Goal: Task Accomplishment & Management: Complete application form

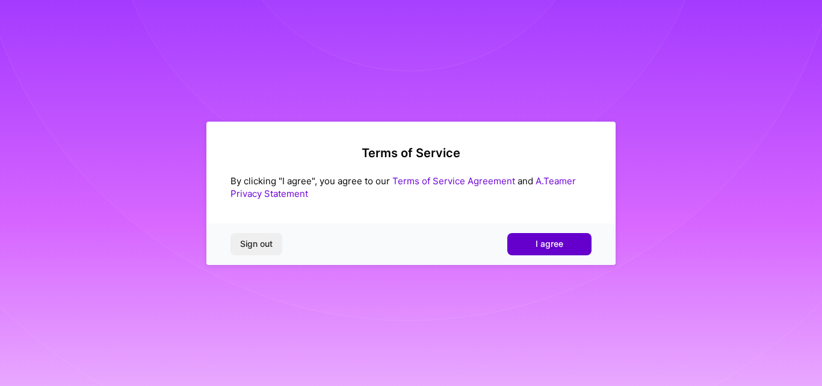
click at [524, 242] on button "I agree" at bounding box center [549, 244] width 84 height 22
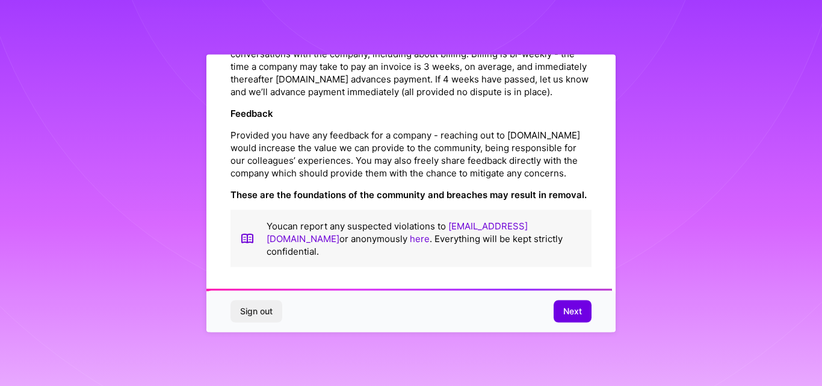
scroll to position [1428, 0]
click at [571, 314] on span "Next" at bounding box center [572, 311] width 19 height 12
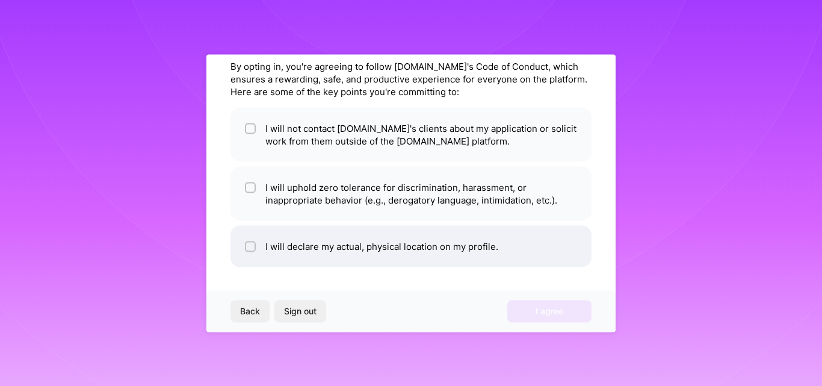
scroll to position [0, 0]
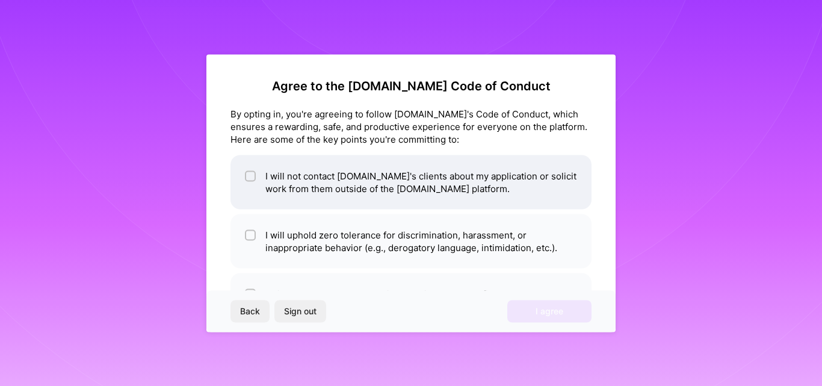
click at [249, 172] on input "checkbox" at bounding box center [251, 176] width 8 height 8
checkbox input "true"
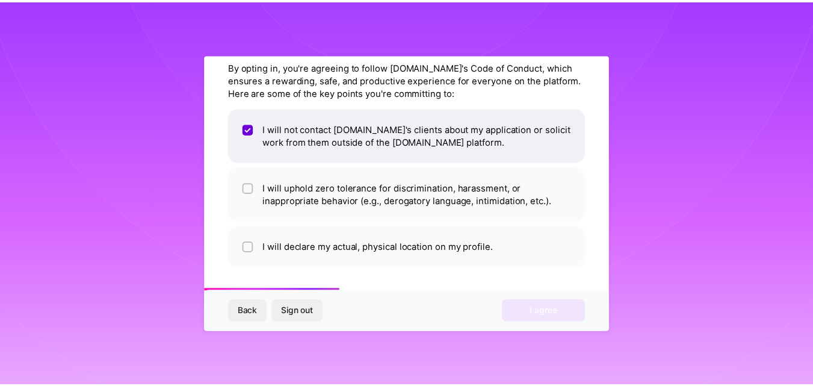
scroll to position [48, 0]
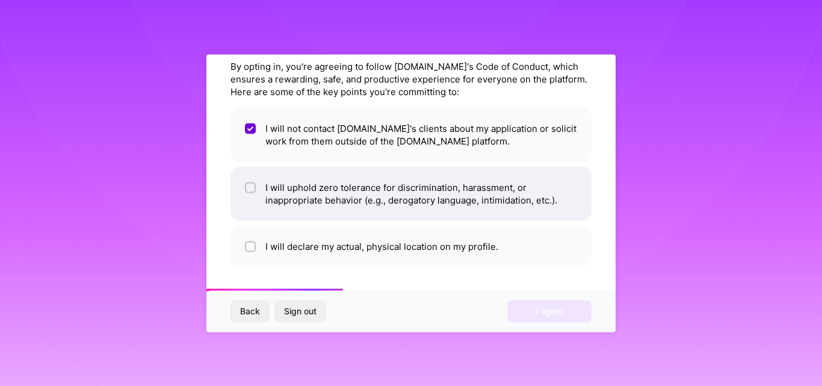
click at [248, 187] on input "checkbox" at bounding box center [251, 188] width 8 height 8
checkbox input "true"
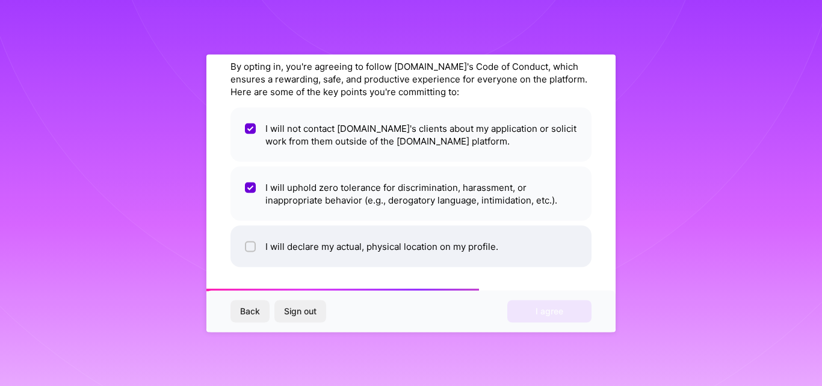
click at [248, 248] on input "checkbox" at bounding box center [251, 246] width 8 height 8
checkbox input "true"
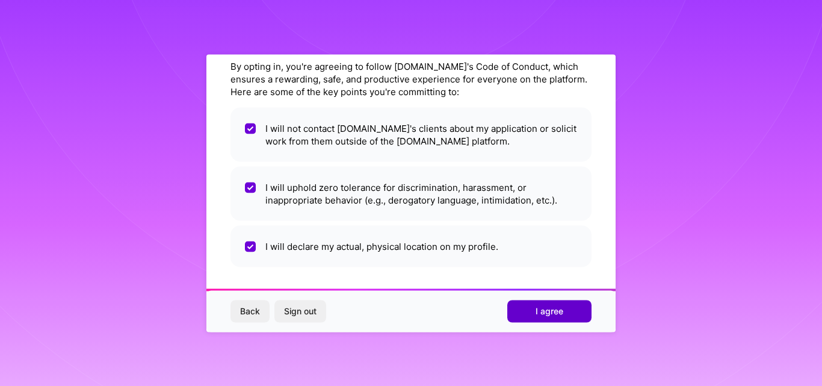
click at [525, 306] on button "I agree" at bounding box center [549, 311] width 84 height 22
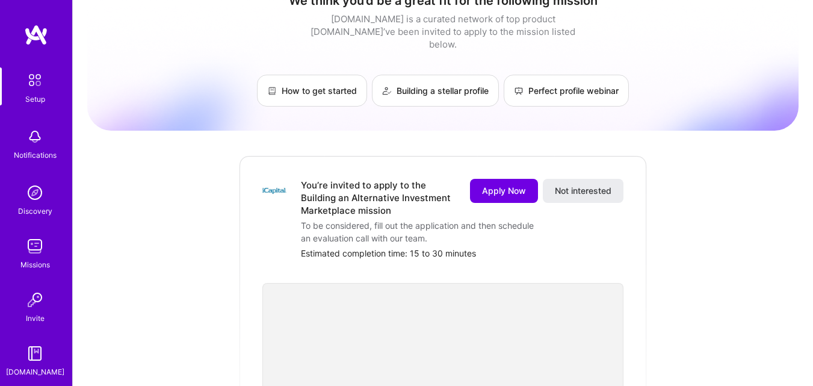
scroll to position [25, 0]
click at [560, 185] on span "Not interested" at bounding box center [583, 191] width 57 height 12
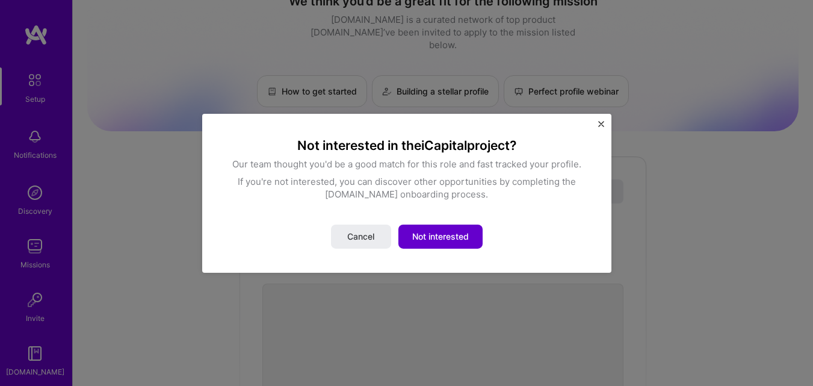
click at [422, 235] on span "Not interested" at bounding box center [440, 236] width 57 height 12
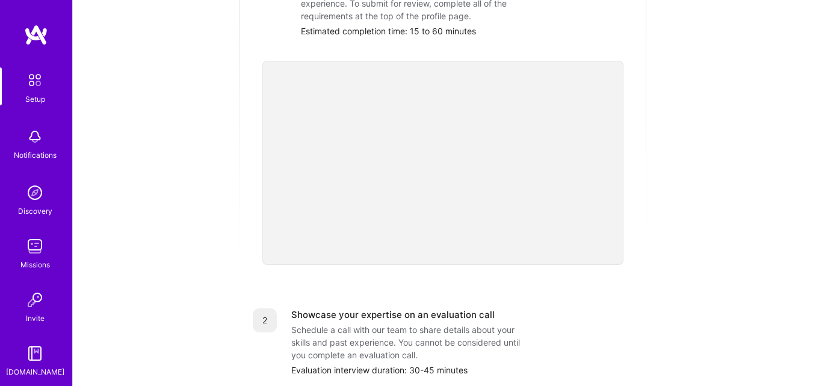
scroll to position [0, 0]
